Goal: Navigation & Orientation: Find specific page/section

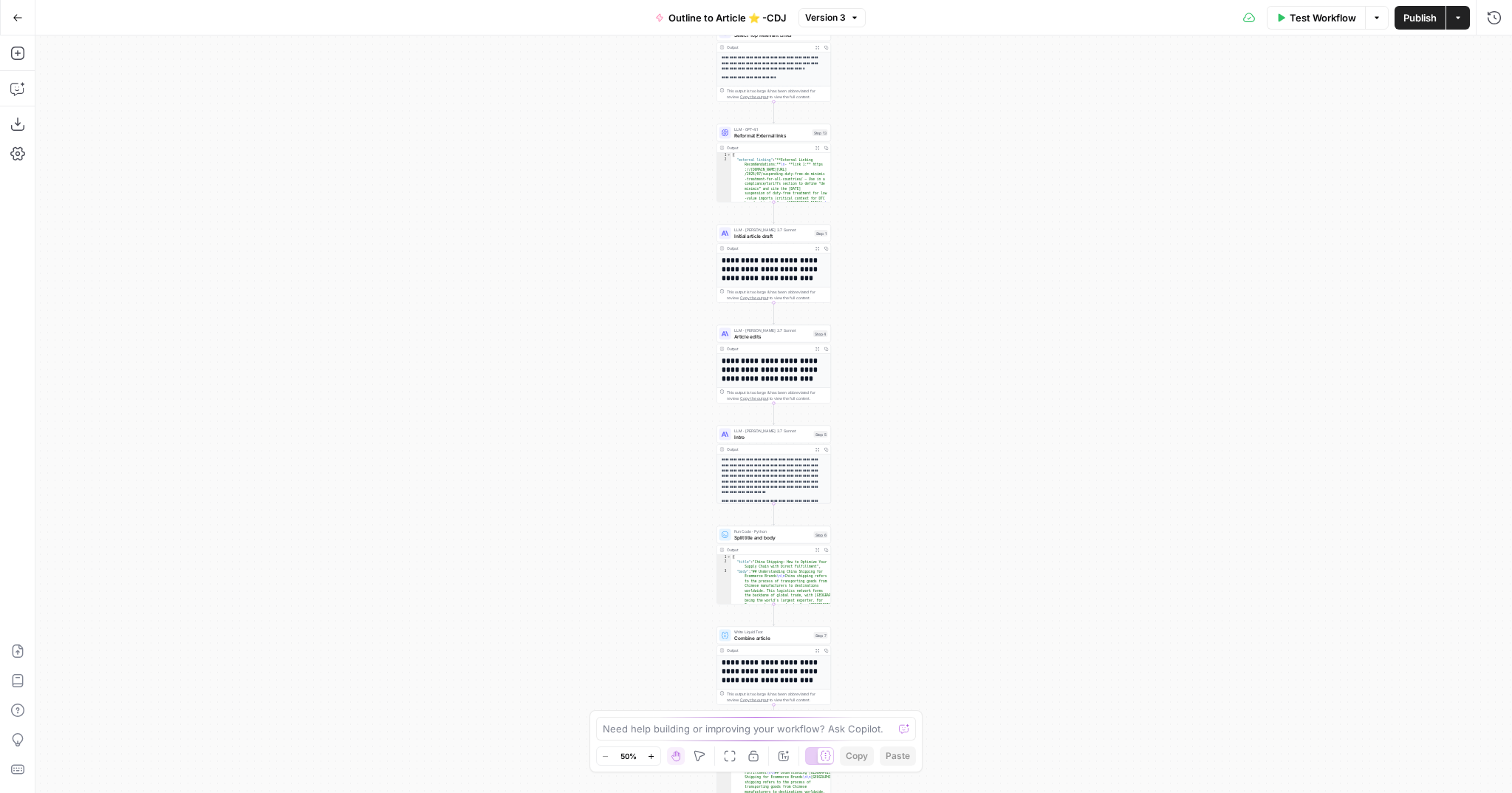
click at [21, 10] on button "Go Back" at bounding box center [18, 18] width 27 height 27
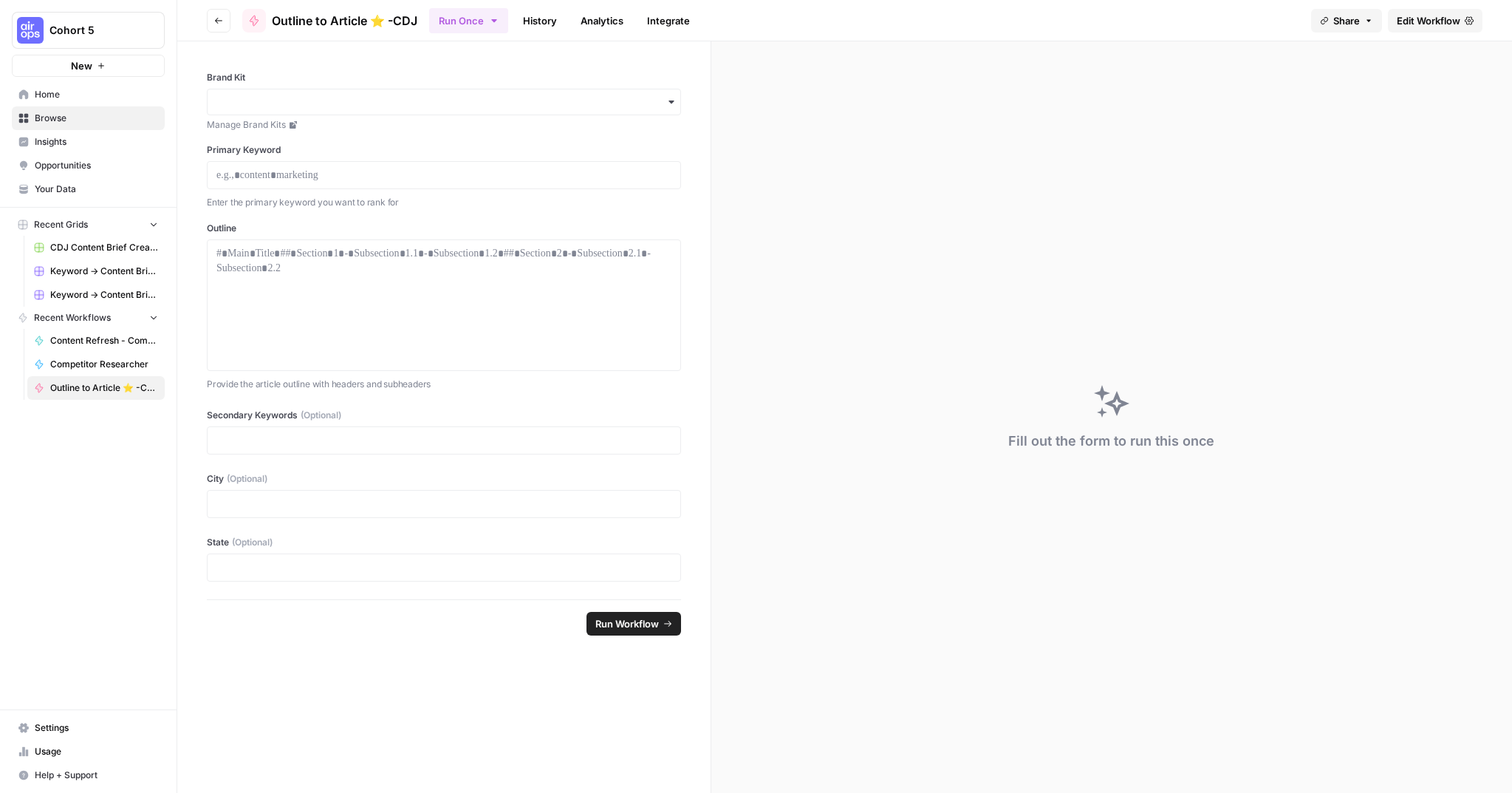
click at [47, 118] on span "Browse" at bounding box center [96, 118] width 123 height 13
